Goal: Find contact information: Find contact information

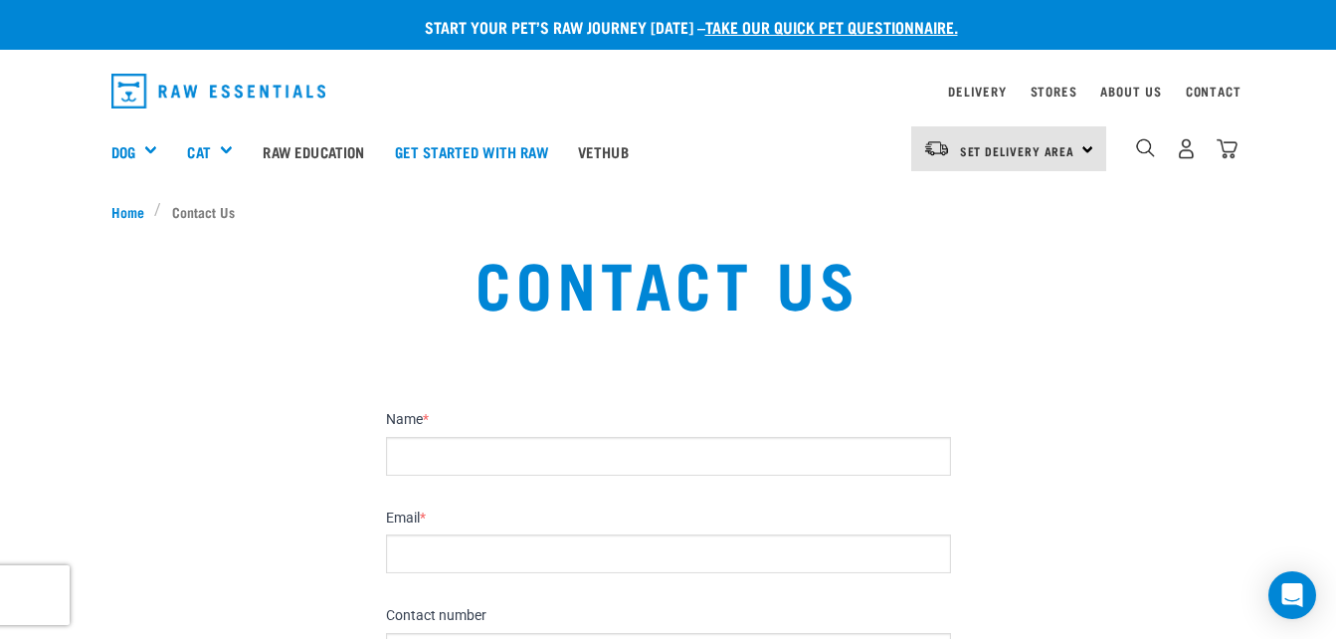
click at [421, 464] on input "Name *" at bounding box center [668, 456] width 565 height 39
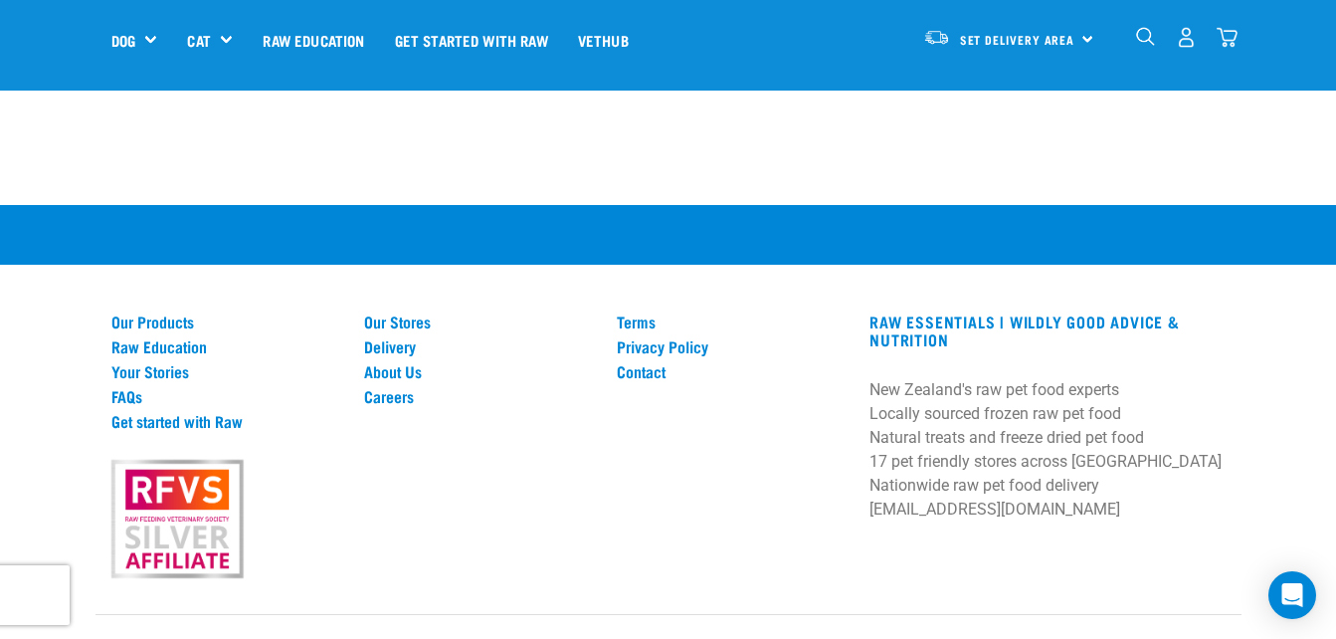
scroll to position [1377, 0]
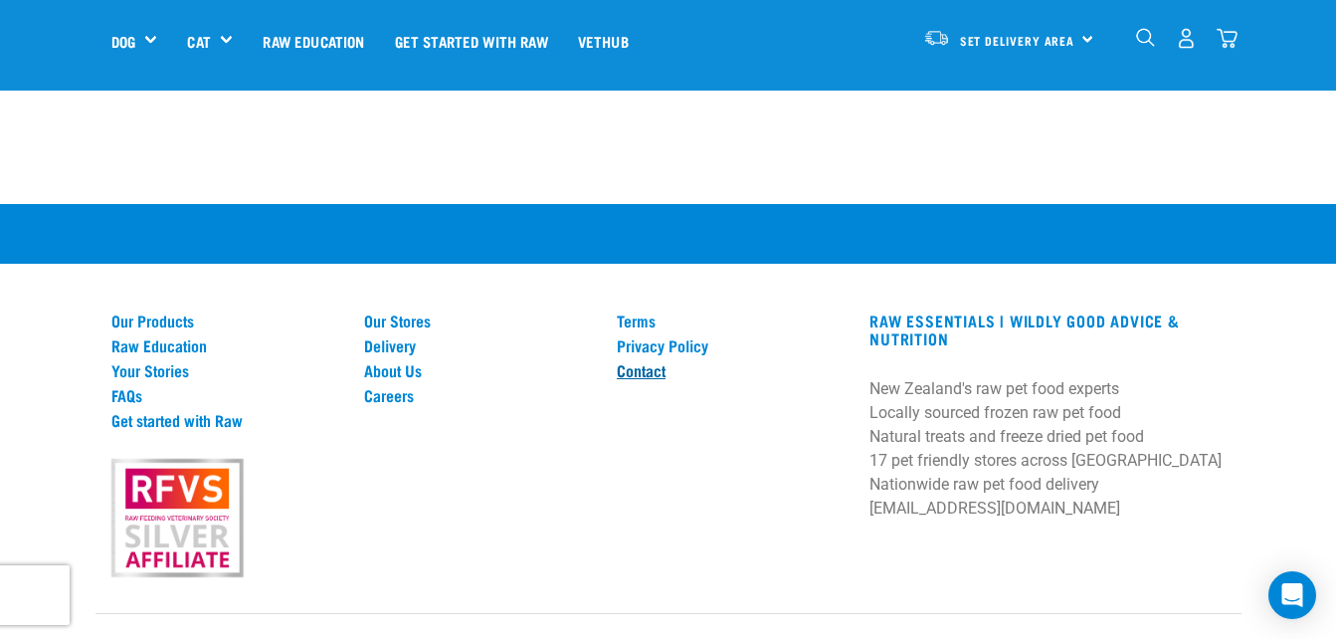
click at [654, 361] on link "Contact" at bounding box center [731, 370] width 229 height 18
click at [646, 361] on link "Contact" at bounding box center [731, 370] width 229 height 18
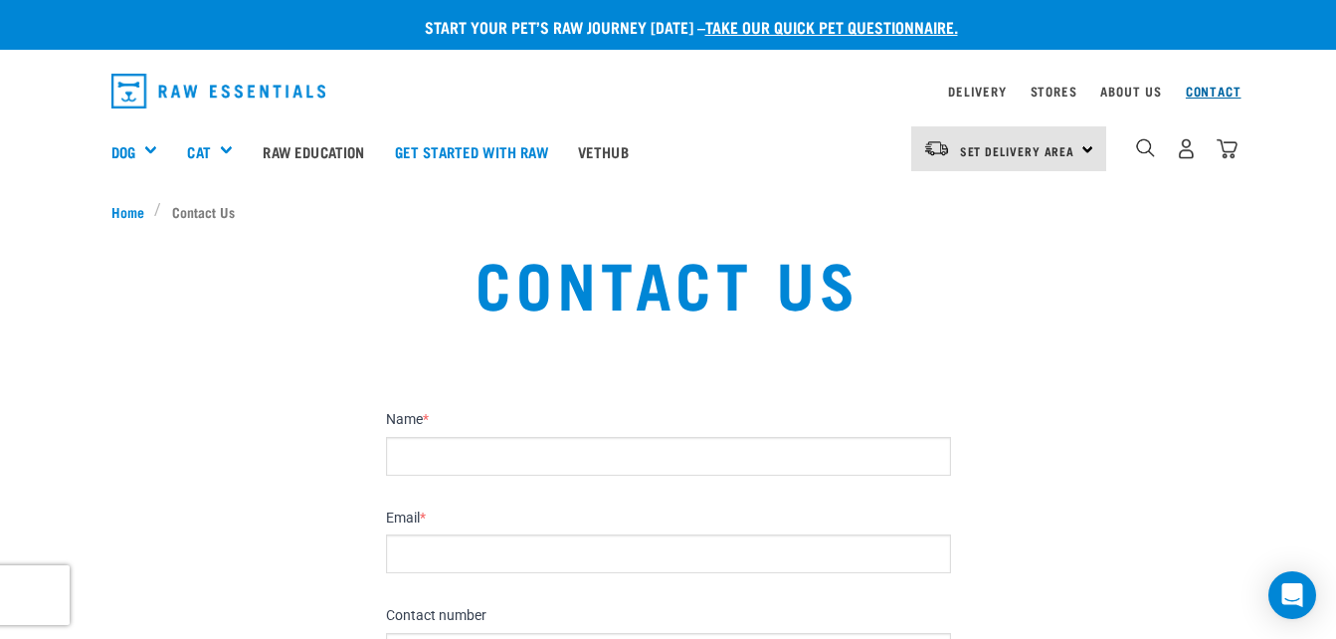
click at [1209, 89] on link "Contact" at bounding box center [1214, 91] width 56 height 7
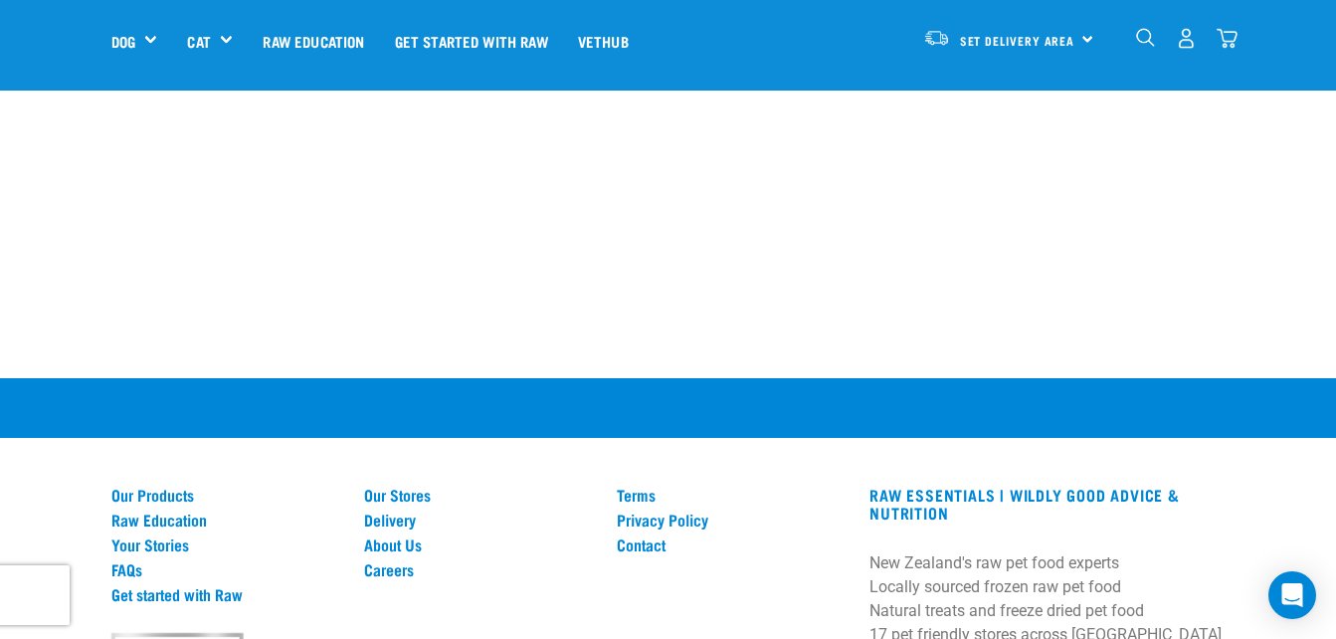
scroll to position [1377, 0]
